Goal: Transaction & Acquisition: Purchase product/service

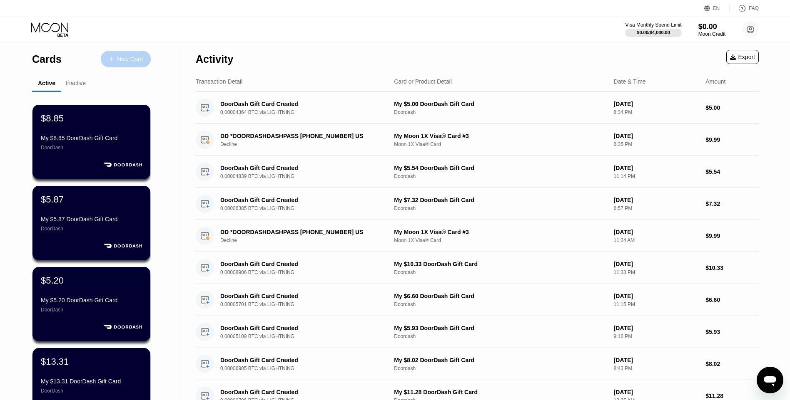
click at [116, 56] on div at bounding box center [115, 59] width 3 height 7
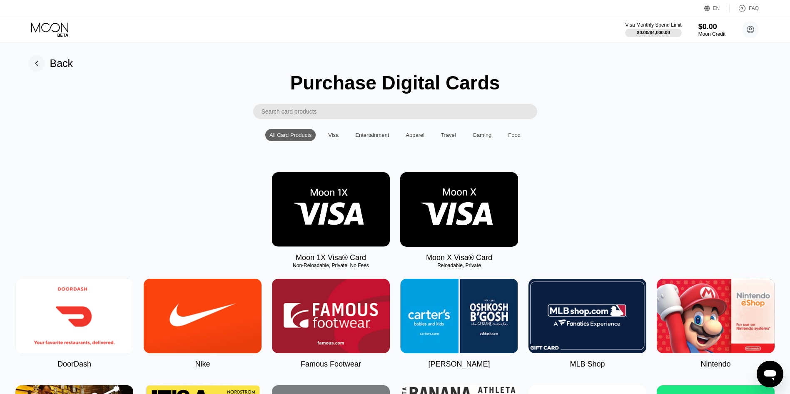
click at [71, 348] on img at bounding box center [74, 316] width 118 height 75
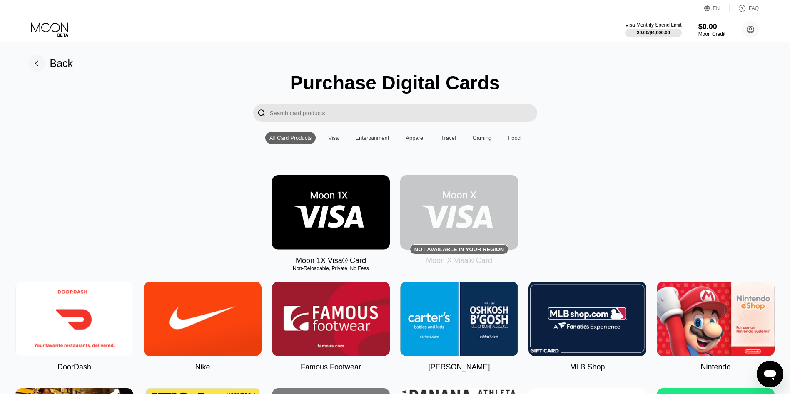
type input "0"
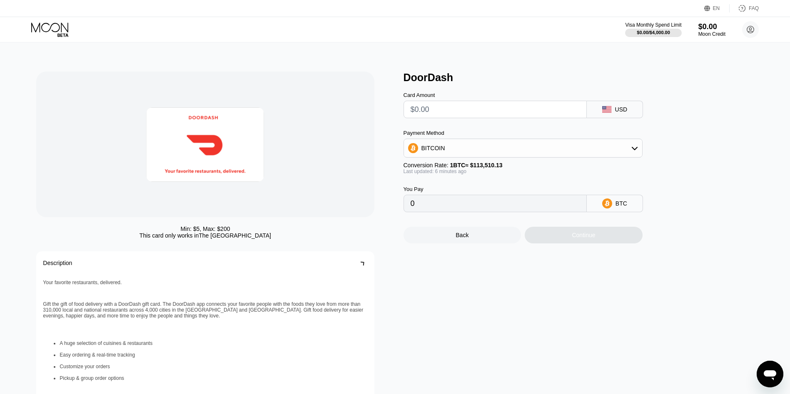
click at [423, 110] on input "text" at bounding box center [494, 109] width 169 height 17
type input "$45"
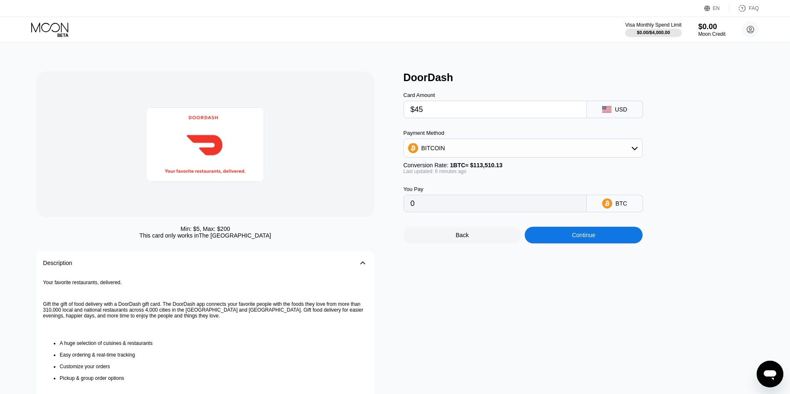
type input "0.00039645"
type input "$4"
type input "0"
type input "$5"
type input "0.00004408"
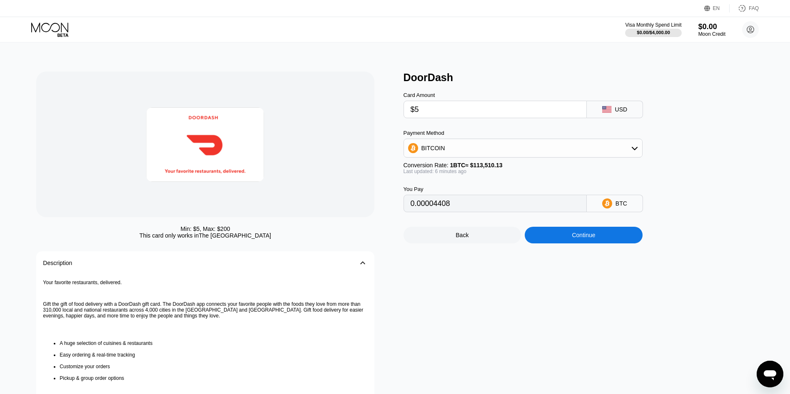
type input "$5"
click at [625, 243] on div "Continue" at bounding box center [584, 235] width 118 height 17
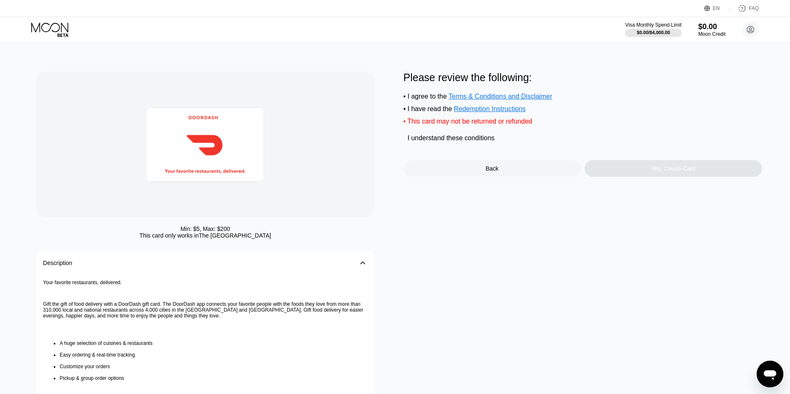
drag, startPoint x: 474, startPoint y: 143, endPoint x: 572, endPoint y: 160, distance: 99.2
click at [474, 142] on div "I understand these conditions" at bounding box center [451, 137] width 87 height 7
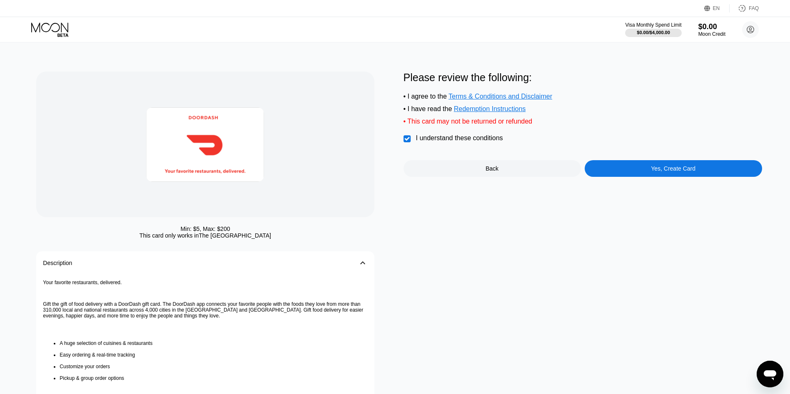
click at [663, 170] on div "Yes, Create Card" at bounding box center [672, 168] width 177 height 17
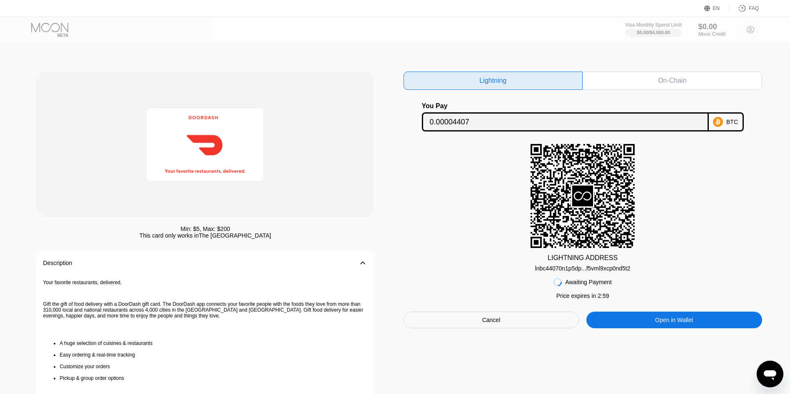
click at [569, 269] on div "lnbc44070n1p5dp...f5vml9xcp0nd5t2" at bounding box center [582, 268] width 95 height 7
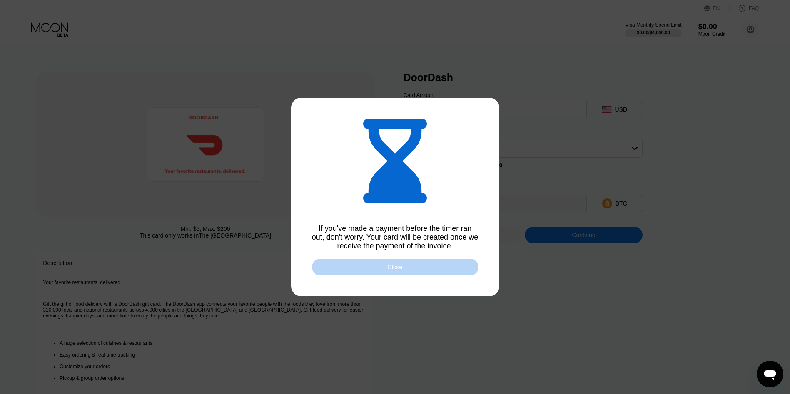
type input "0.00004399"
click at [409, 275] on div "Close" at bounding box center [395, 267] width 167 height 17
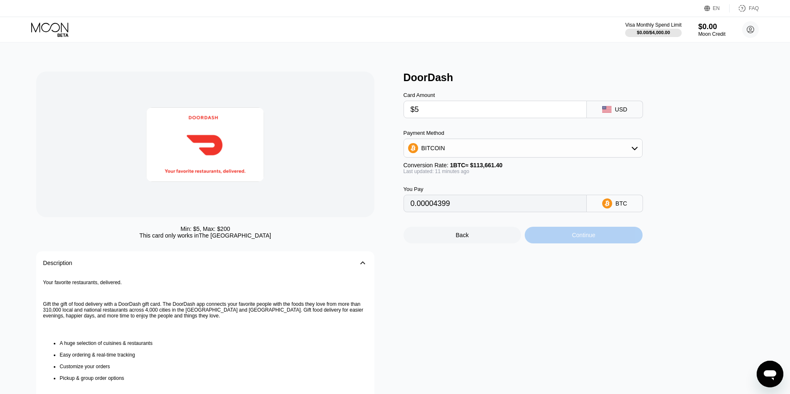
click at [580, 239] on div "Continue" at bounding box center [583, 235] width 23 height 7
drag, startPoint x: 580, startPoint y: 243, endPoint x: 543, endPoint y: 241, distance: 37.1
click at [543, 241] on div "Continue" at bounding box center [584, 235] width 118 height 17
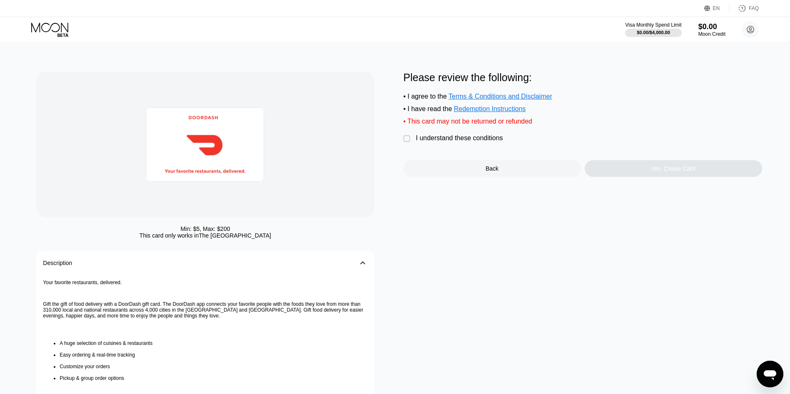
click at [446, 153] on div "Please review the following: • I agree to the Terms & Conditions and Disclaimer…" at bounding box center [582, 124] width 358 height 105
drag, startPoint x: 458, startPoint y: 147, endPoint x: 479, endPoint y: 147, distance: 21.7
click at [458, 142] on div "I understand these conditions" at bounding box center [459, 137] width 87 height 7
click at [589, 169] on div "Yes, Create Card" at bounding box center [672, 168] width 177 height 17
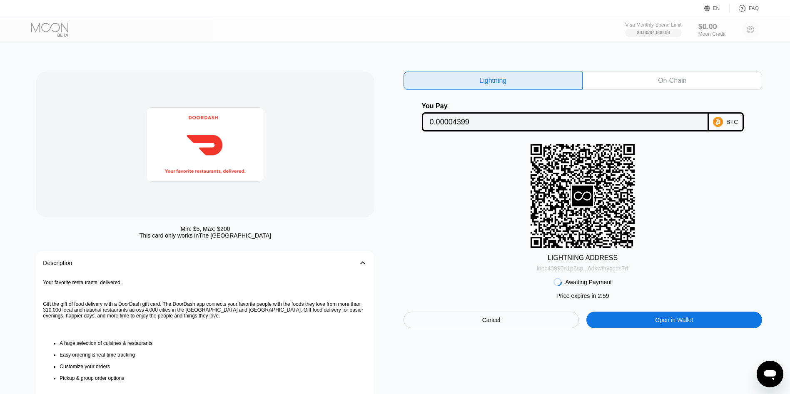
click at [592, 271] on div "lnbc43990n1p5dp...6dkwthycqtfs7rf" at bounding box center [583, 268] width 92 height 7
